Goal: Check status: Check status

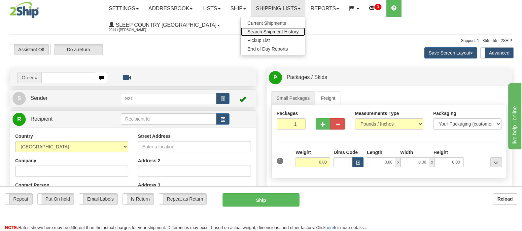
click at [298, 29] on span "Search Shipment History" at bounding box center [272, 31] width 51 height 5
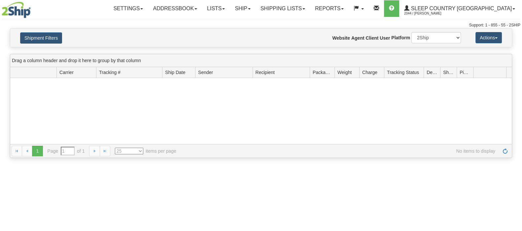
type input "From [DATE] To [DATE]"
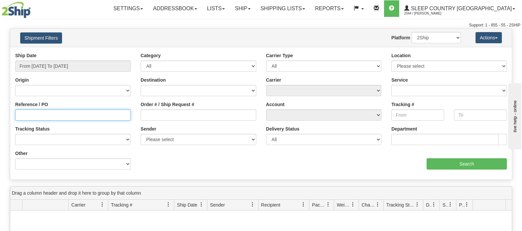
click at [40, 112] on input "Reference / PO" at bounding box center [72, 114] width 115 height 11
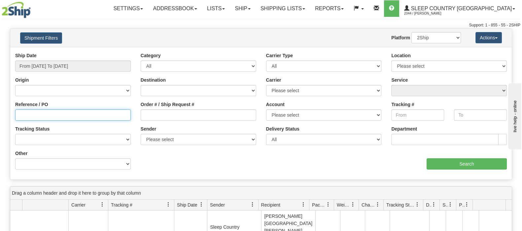
paste input "9000I130565"
type input "9000I130565"
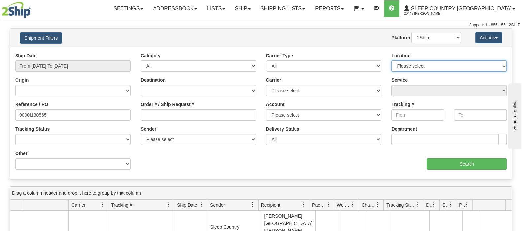
click at [487, 63] on select "Please select Old Toronto DC 921 922 93 94 97 390 915 916 98 902 95 96 90 91 92…" at bounding box center [448, 65] width 115 height 11
select select "6710"
click at [391, 60] on select "Please select Old Toronto DC 921 922 93 94 97 390 915 916 98 902 95 96 90 91 92…" at bounding box center [448, 65] width 115 height 11
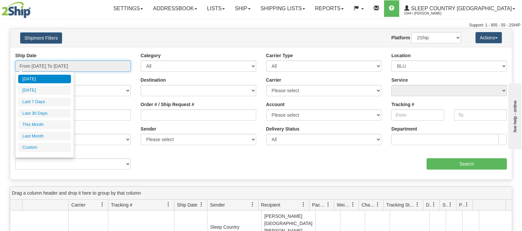
click at [76, 63] on input "From 10/01/2025 To 10/02/2025" at bounding box center [72, 65] width 115 height 11
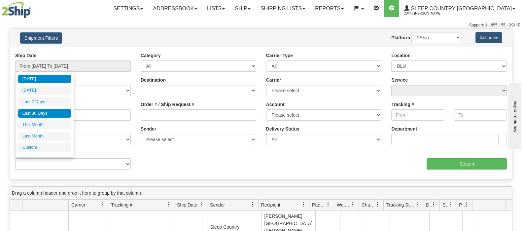
click at [49, 113] on li "Last 30 Days" at bounding box center [44, 113] width 53 height 9
type input "From 09/03/2025 To 10/02/2025"
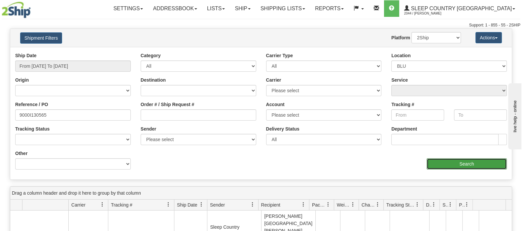
click at [458, 161] on input "Search" at bounding box center [466, 163] width 80 height 11
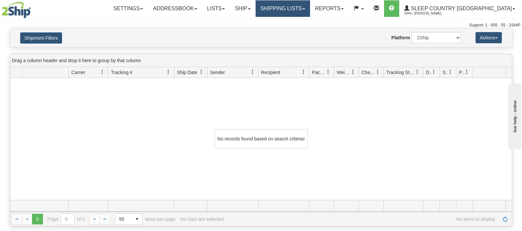
click at [310, 6] on link "Shipping lists" at bounding box center [282, 8] width 54 height 16
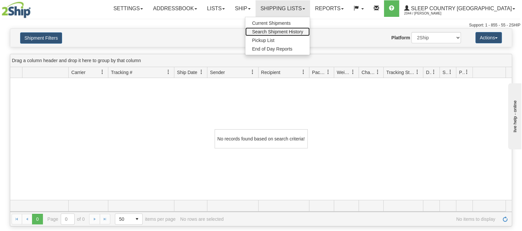
click at [303, 29] on span "Search Shipment History" at bounding box center [277, 31] width 51 height 5
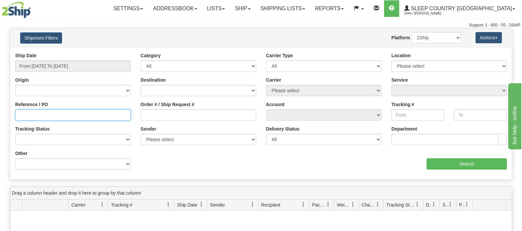
click at [36, 114] on input "Reference / PO" at bounding box center [72, 114] width 115 height 11
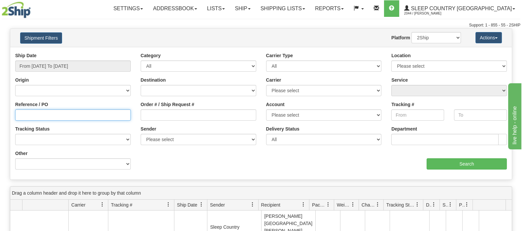
paste input "9000I130565"
type input "9000I130565"
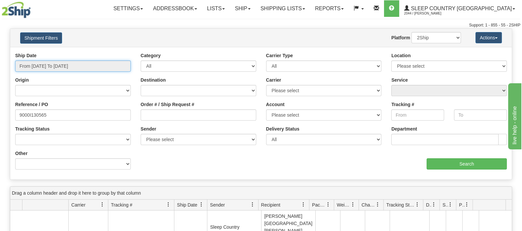
click at [61, 64] on input "From 10/01/2025 To 10/02/2025" at bounding box center [72, 65] width 115 height 11
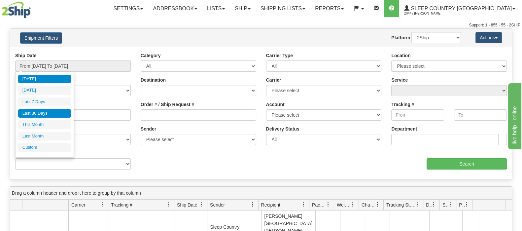
click at [38, 110] on li "Last 30 Days" at bounding box center [44, 113] width 53 height 9
type input "From 09/03/2025 To 10/02/2025"
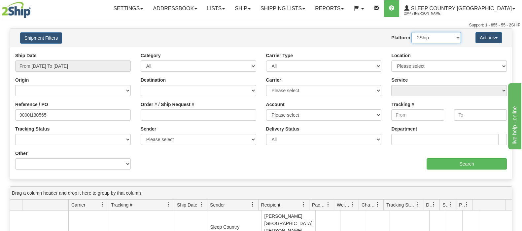
click at [449, 36] on select "2Ship Imported" at bounding box center [435, 37] width 49 height 11
select select "1"
click at [411, 32] on select "2Ship Imported" at bounding box center [435, 37] width 49 height 11
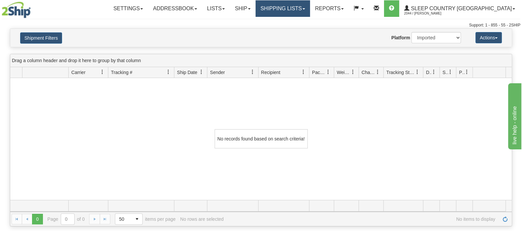
click at [310, 6] on link "Shipping lists" at bounding box center [282, 8] width 54 height 16
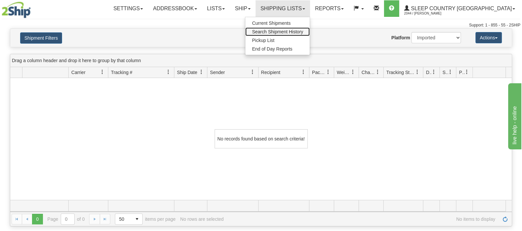
click at [303, 29] on span "Search Shipment History" at bounding box center [277, 31] width 51 height 5
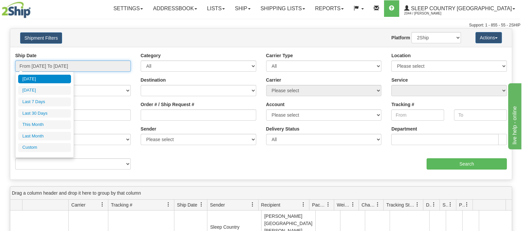
click at [46, 62] on input "From 10/01/2025 To 10/02/2025" at bounding box center [72, 65] width 115 height 11
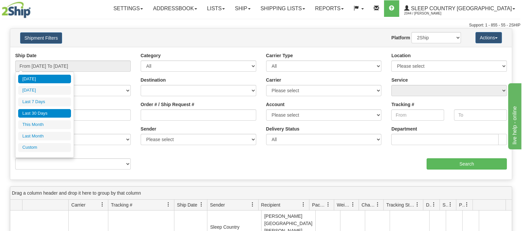
click at [40, 109] on li "Last 30 Days" at bounding box center [44, 113] width 53 height 9
type input "From 09/03/2025 To 10/02/2025"
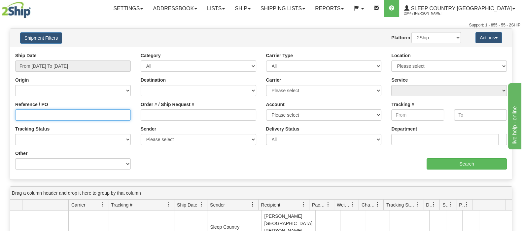
click at [31, 113] on input "Reference / PO" at bounding box center [72, 114] width 115 height 11
paste input "9000I130565"
type input "9000I130565"
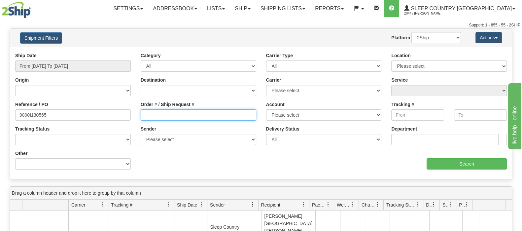
click at [170, 116] on input "Order # / Ship Request #" at bounding box center [198, 114] width 115 height 11
paste input "9000I130565"
type input "9000I130565"
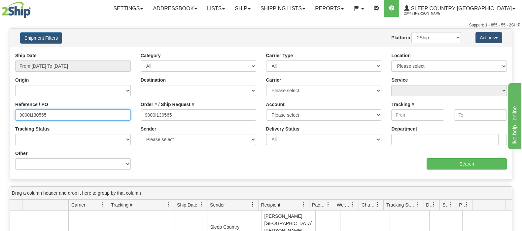
drag, startPoint x: 72, startPoint y: 110, endPoint x: 0, endPoint y: 110, distance: 71.6
click at [0, 110] on div "Please wait... × Confirm Delete Delete Cancel × Confirm Delete Yes No Cancel × …" at bounding box center [261, 193] width 522 height 330
click at [441, 38] on select "2Ship Imported" at bounding box center [435, 37] width 49 height 11
select select "1"
click at [411, 32] on select "2Ship Imported" at bounding box center [435, 37] width 49 height 11
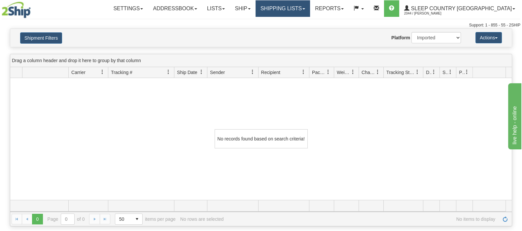
click at [310, 6] on link "Shipping lists" at bounding box center [282, 8] width 54 height 16
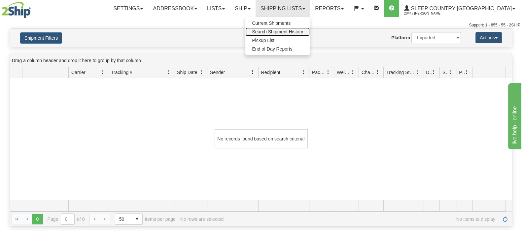
click at [303, 31] on span "Search Shipment History" at bounding box center [277, 31] width 51 height 5
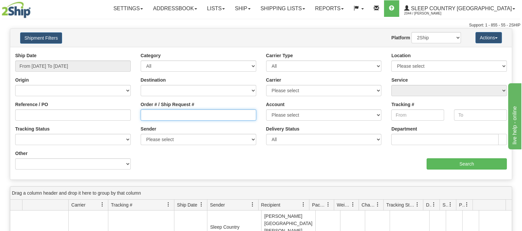
click at [162, 113] on input "Order # / Ship Request #" at bounding box center [198, 114] width 115 height 11
paste input "1059680"
type input "1059680"
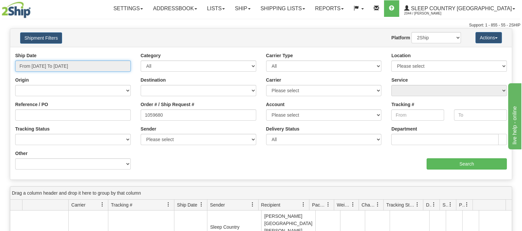
click at [63, 63] on input "From [DATE] To [DATE]" at bounding box center [72, 65] width 115 height 11
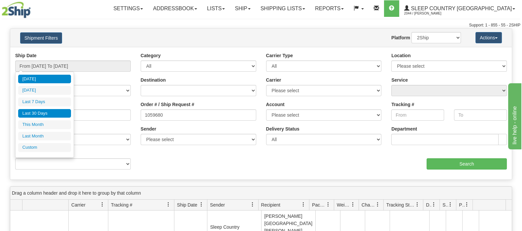
click at [40, 111] on li "Last 30 Days" at bounding box center [44, 113] width 53 height 9
type input "From [DATE] To [DATE]"
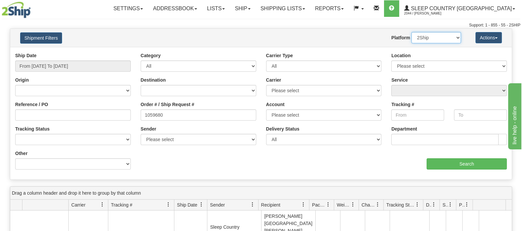
click at [452, 35] on select "2Ship Imported" at bounding box center [435, 37] width 49 height 11
select select "1"
click at [411, 32] on select "2Ship Imported" at bounding box center [435, 37] width 49 height 11
